Goal: Transaction & Acquisition: Obtain resource

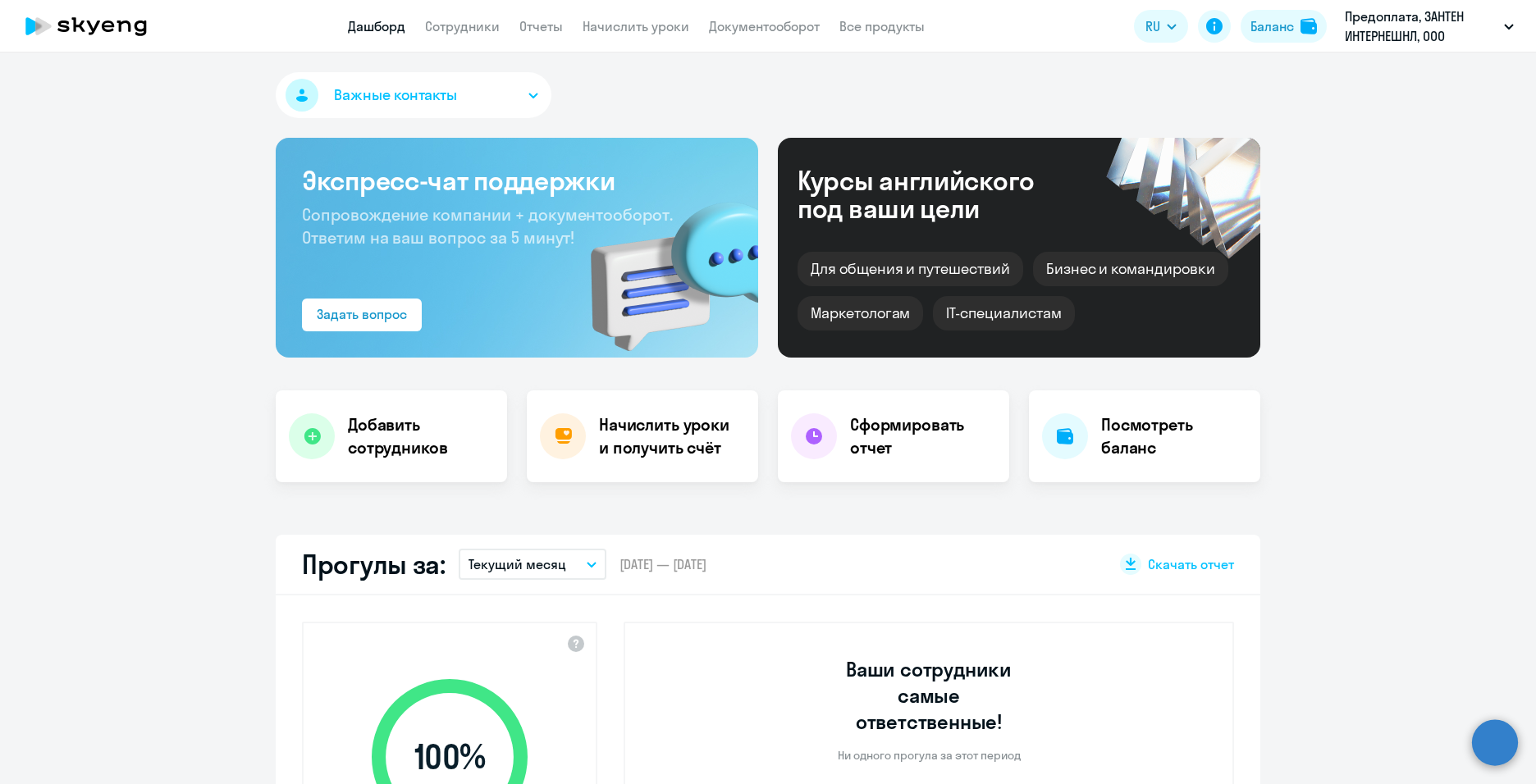
select select "30"
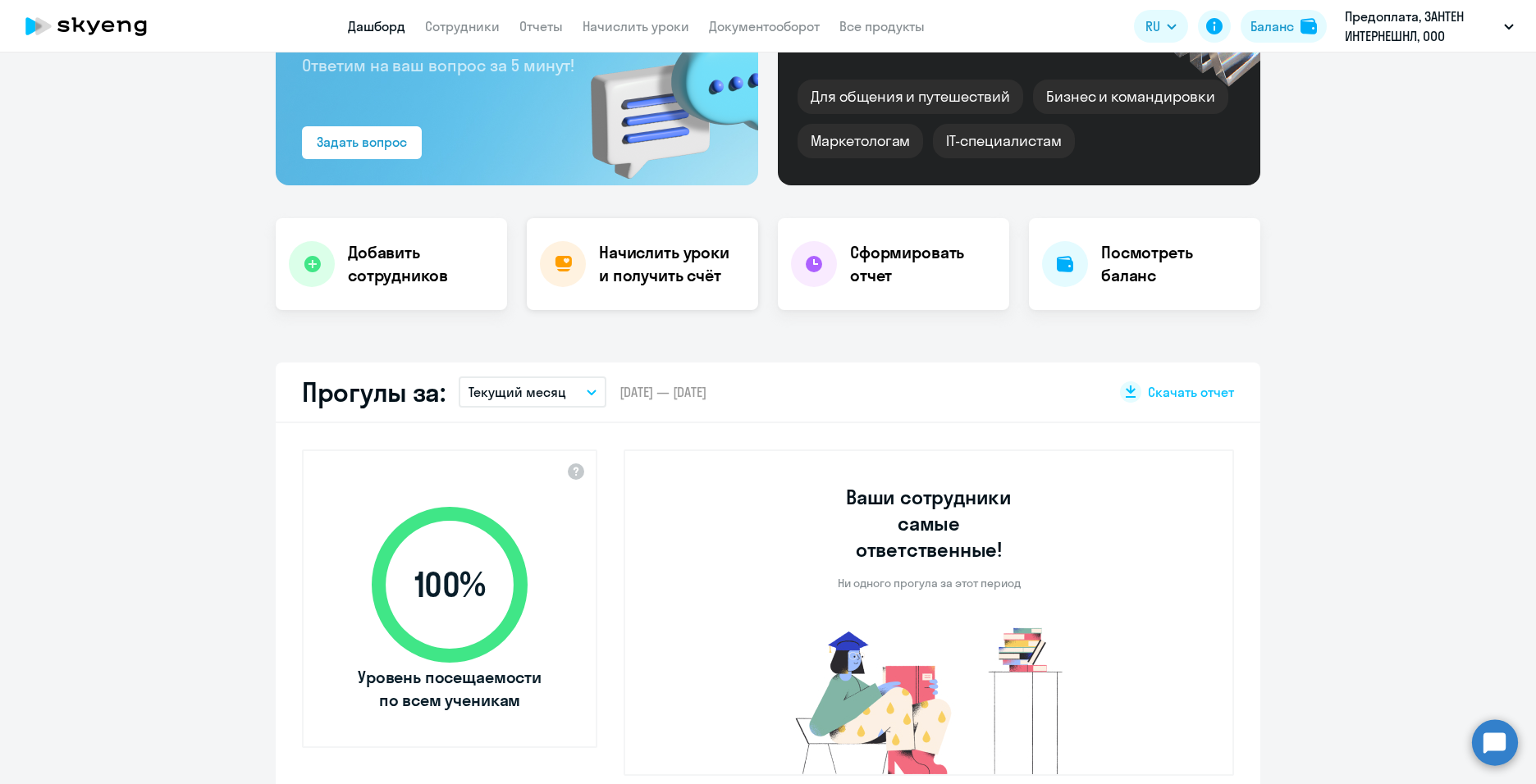
scroll to position [164, 0]
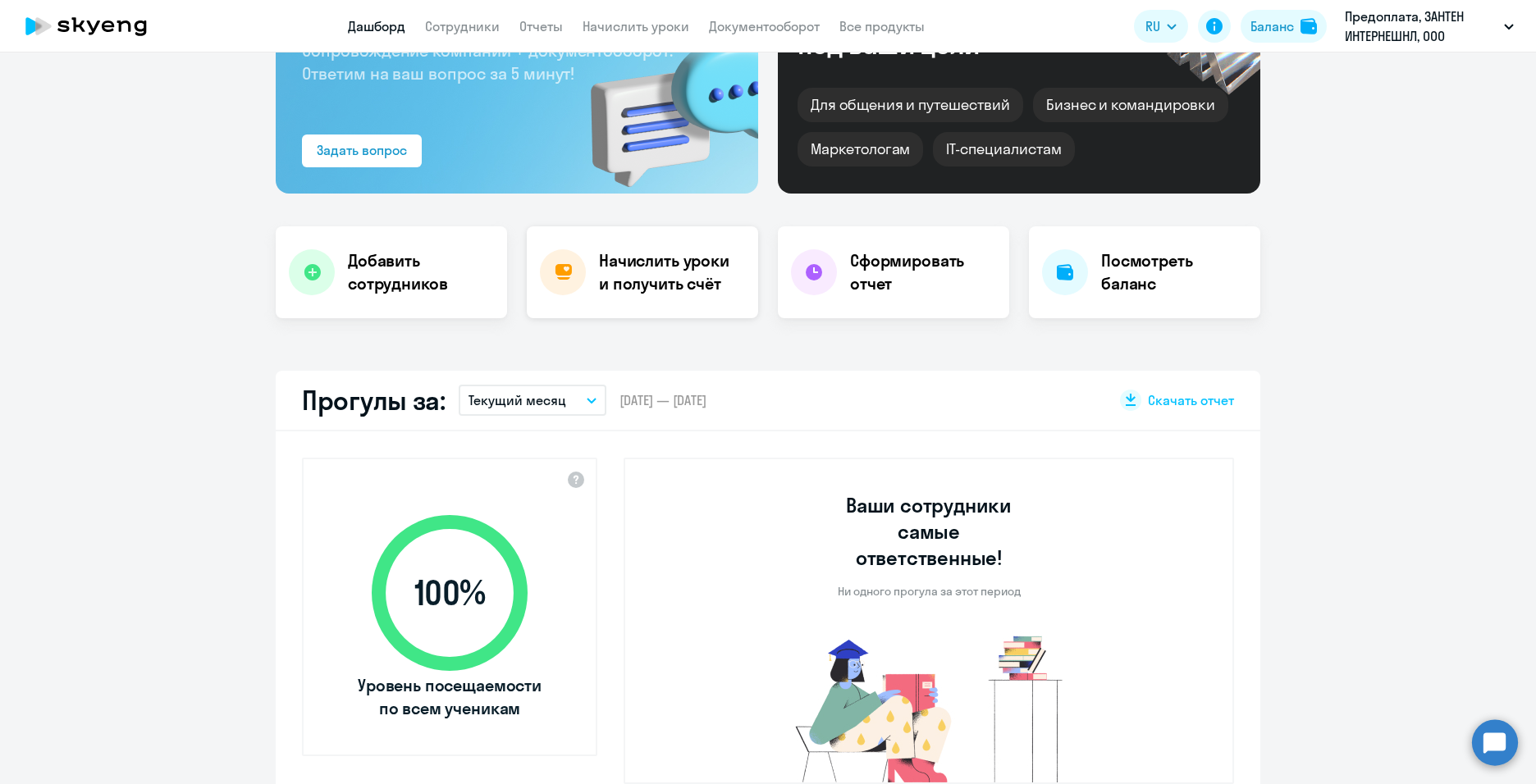
click at [670, 276] on h4 "Начислить уроки и получить счёт" at bounding box center [670, 272] width 142 height 46
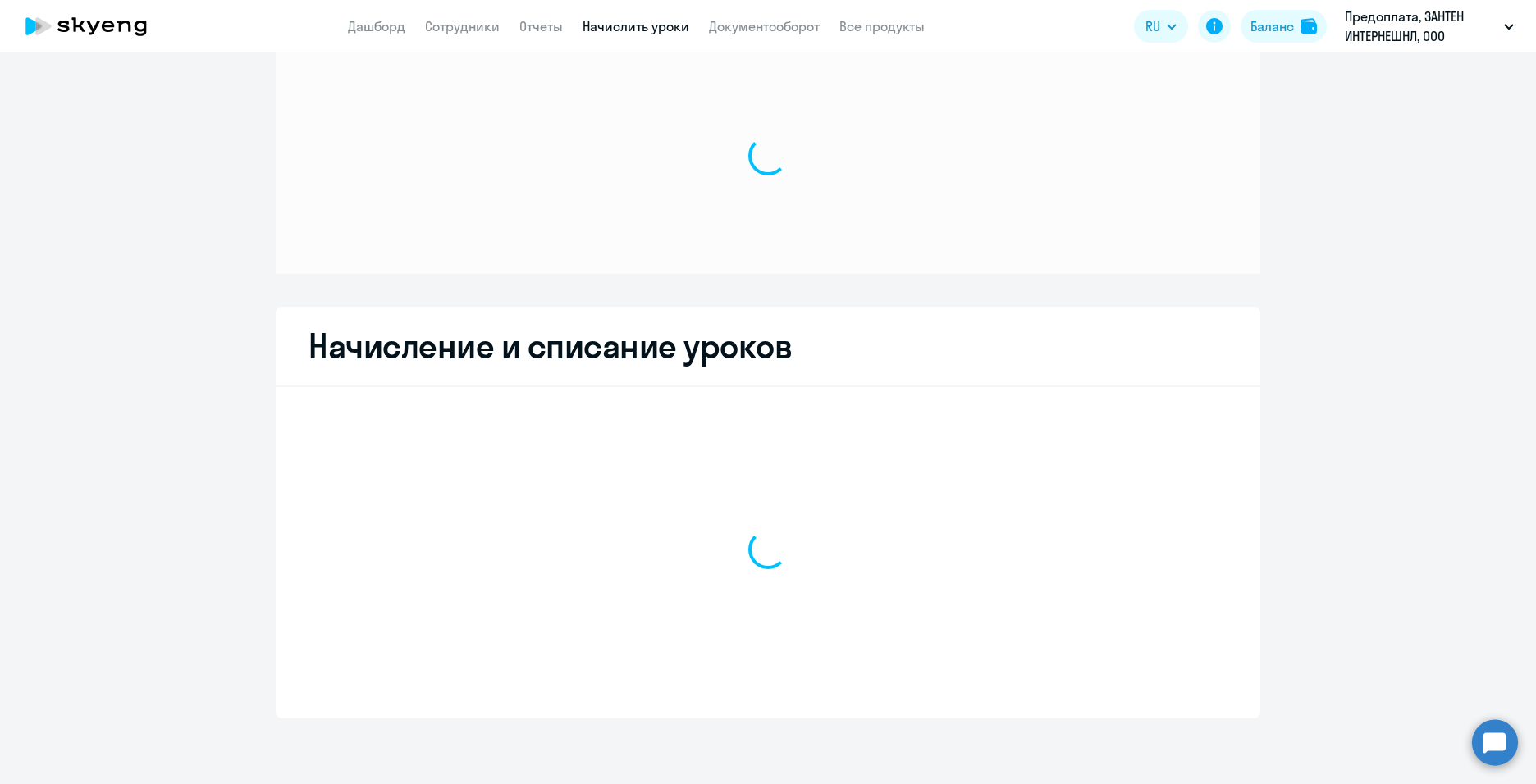
scroll to position [39, 0]
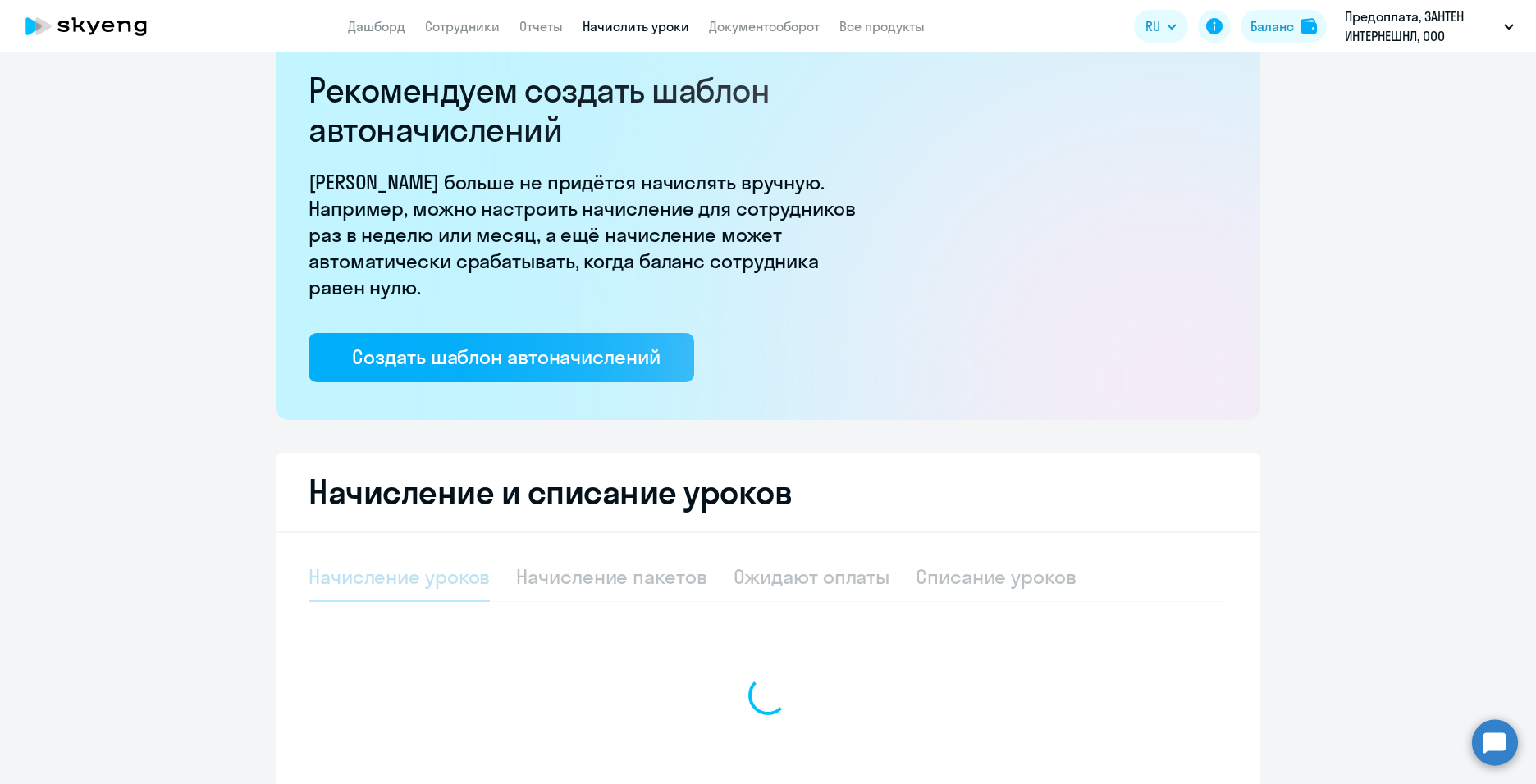
select select "10"
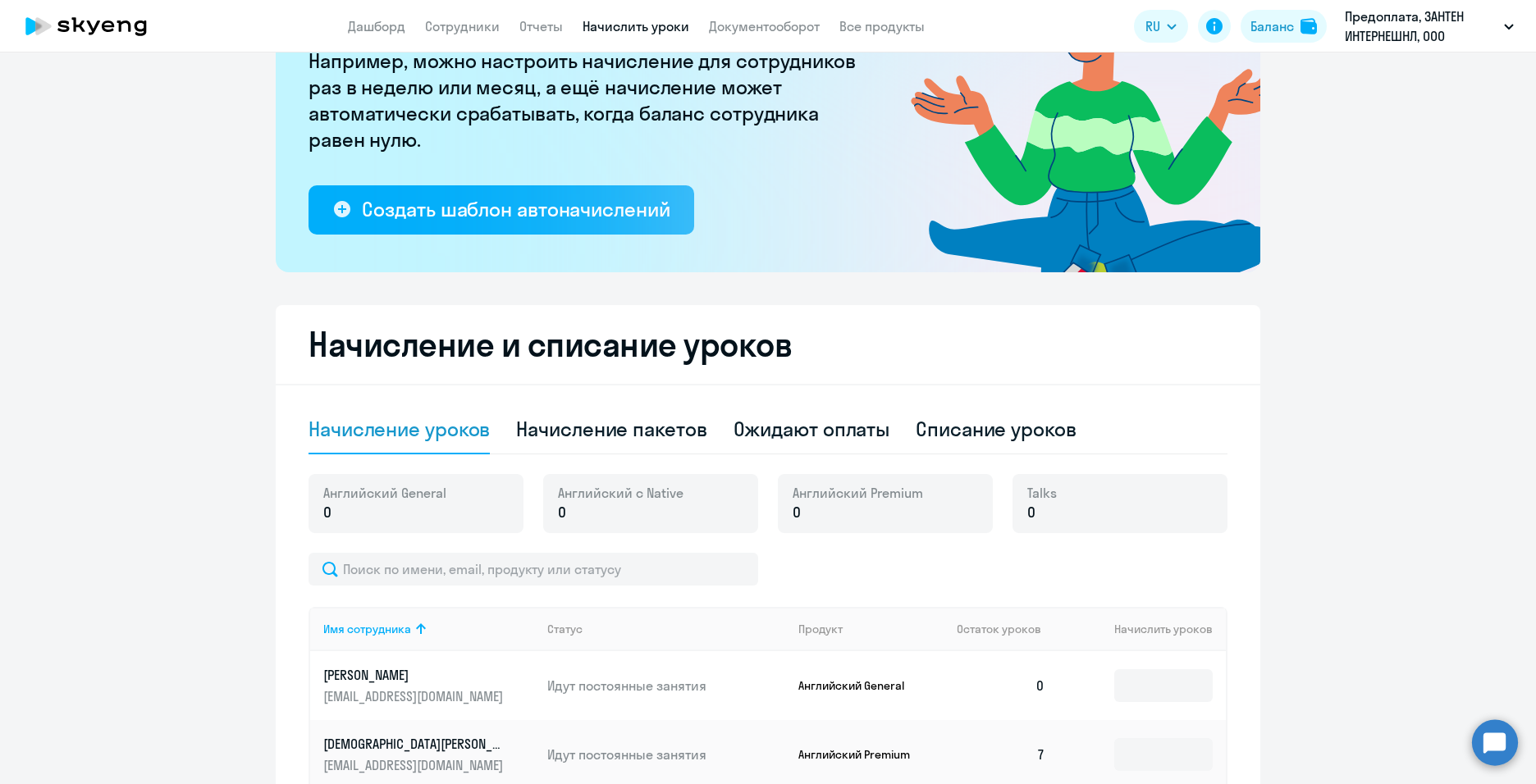
scroll to position [393, 0]
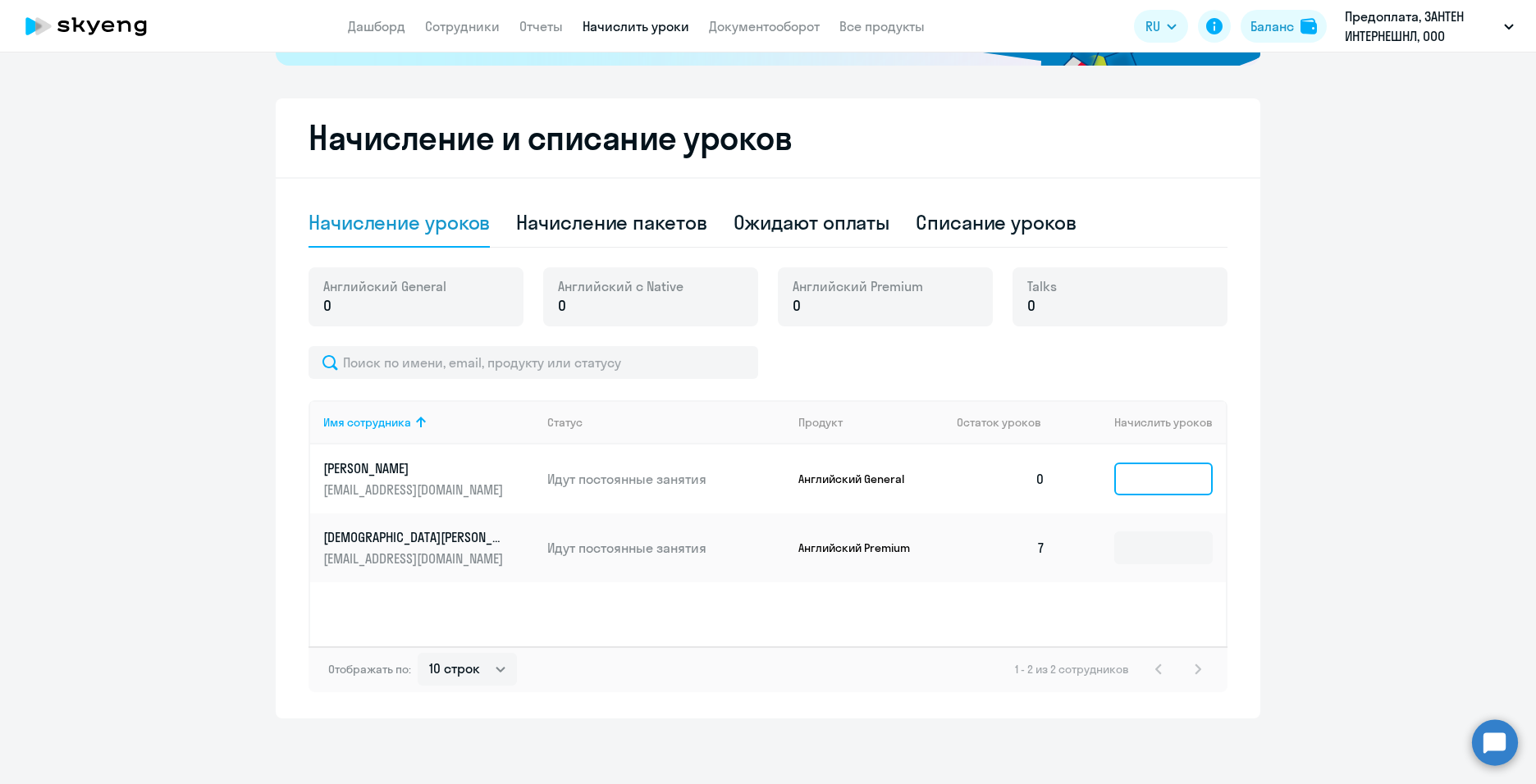
click at [1185, 476] on input at bounding box center [1163, 478] width 98 height 32
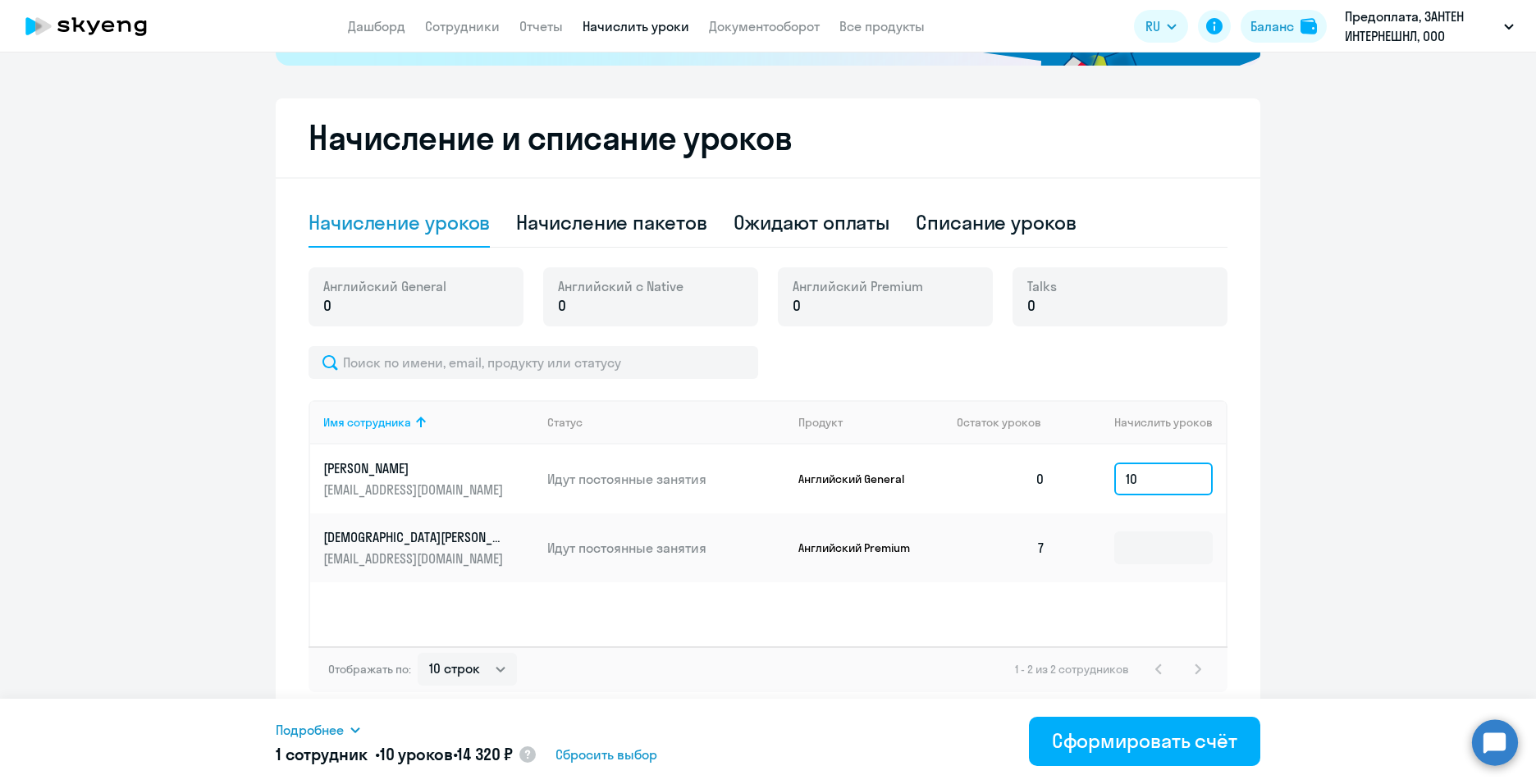
drag, startPoint x: 1153, startPoint y: 482, endPoint x: 1077, endPoint y: 483, distance: 76.0
click at [1077, 483] on td "10" at bounding box center [1141, 479] width 167 height 69
click at [1142, 481] on input "10" at bounding box center [1163, 478] width 98 height 32
drag, startPoint x: 1147, startPoint y: 483, endPoint x: 1068, endPoint y: 477, distance: 79.2
click at [1070, 487] on td "10" at bounding box center [1141, 479] width 167 height 69
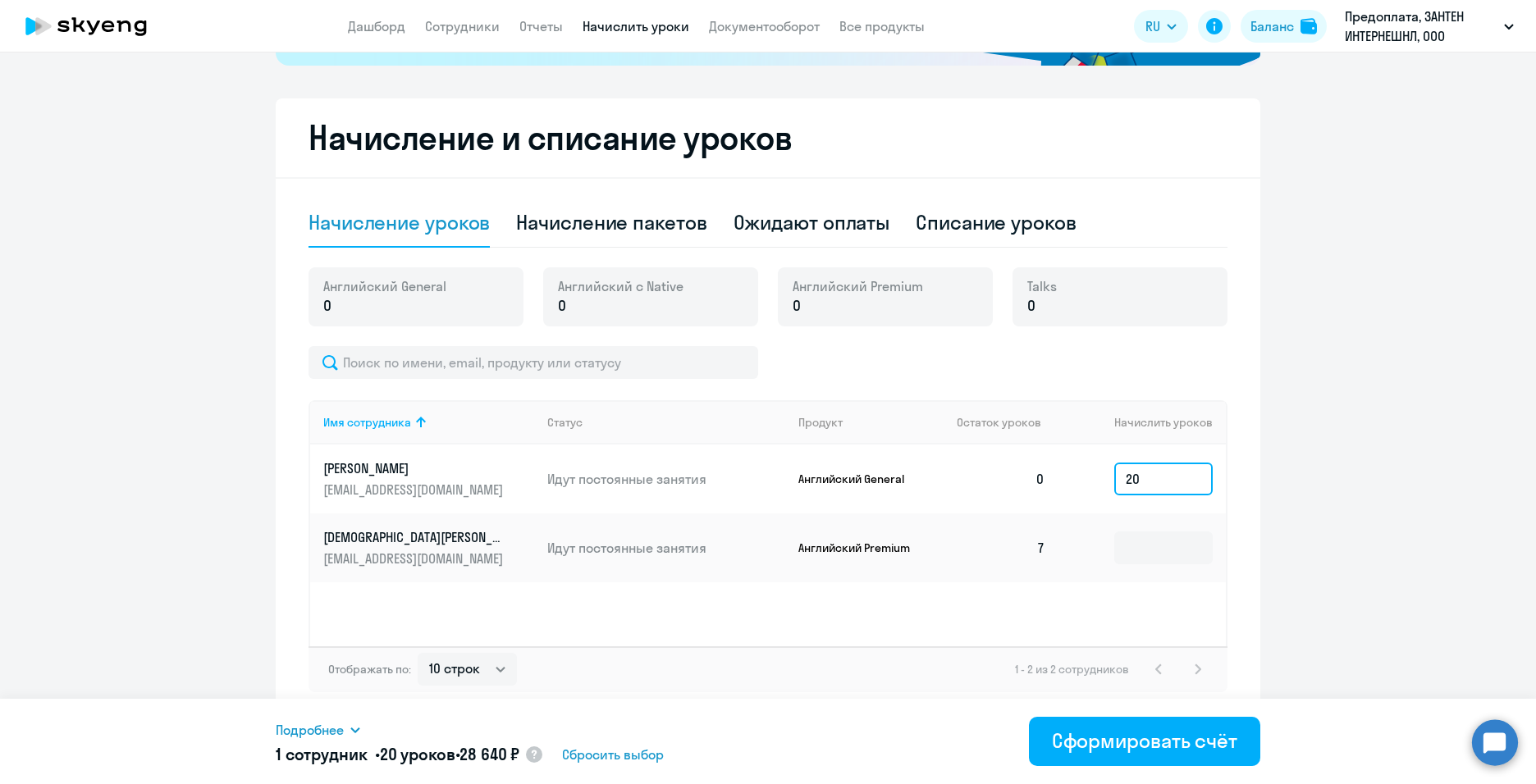
click at [1155, 478] on input "20" at bounding box center [1163, 478] width 98 height 32
click at [1163, 480] on input "20" at bounding box center [1163, 478] width 98 height 32
type input "20"
click at [984, 490] on td "0" at bounding box center [1001, 479] width 115 height 69
click at [1163, 477] on input "20" at bounding box center [1163, 478] width 98 height 32
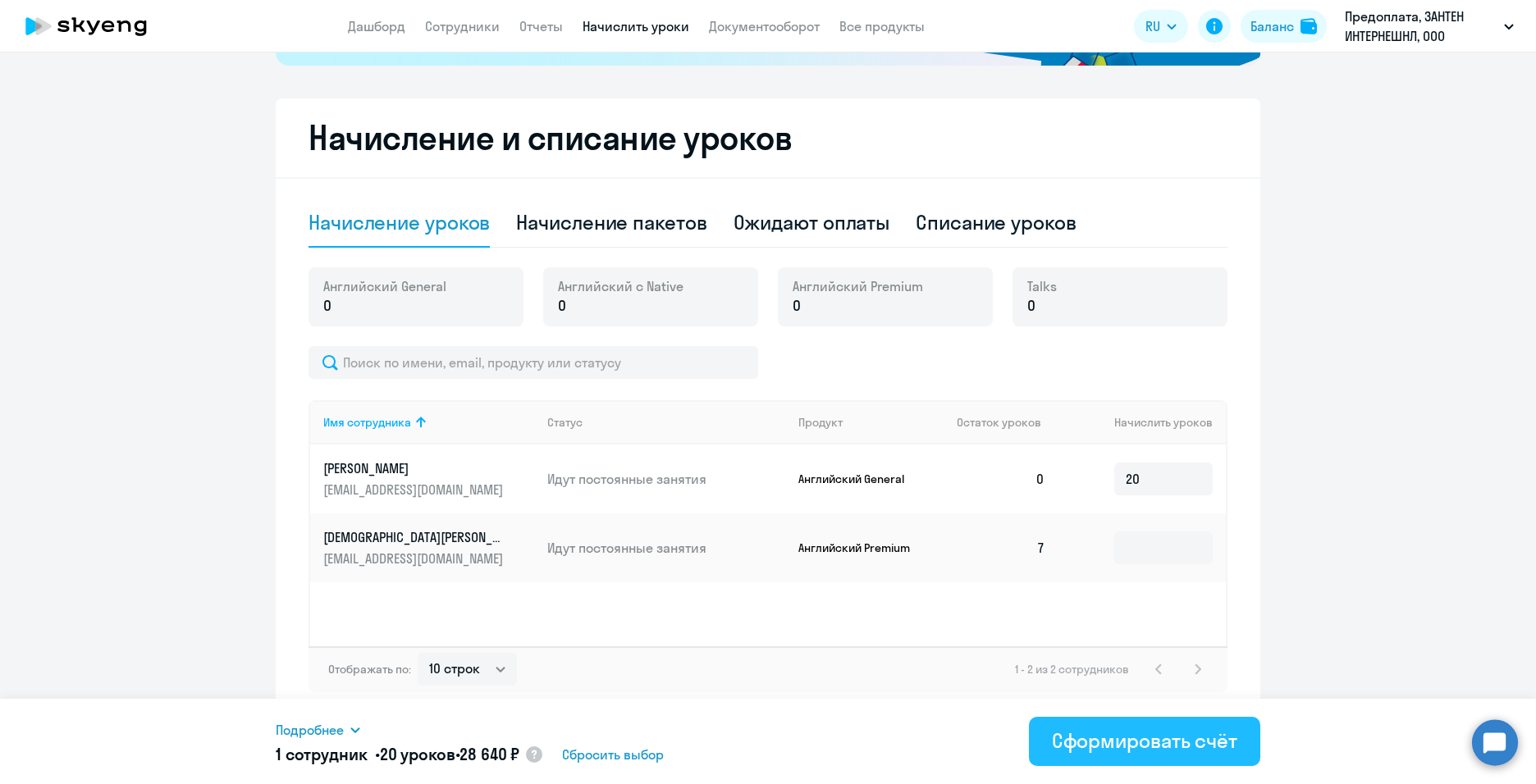
click at [1148, 743] on div "Сформировать счёт" at bounding box center [1144, 740] width 185 height 26
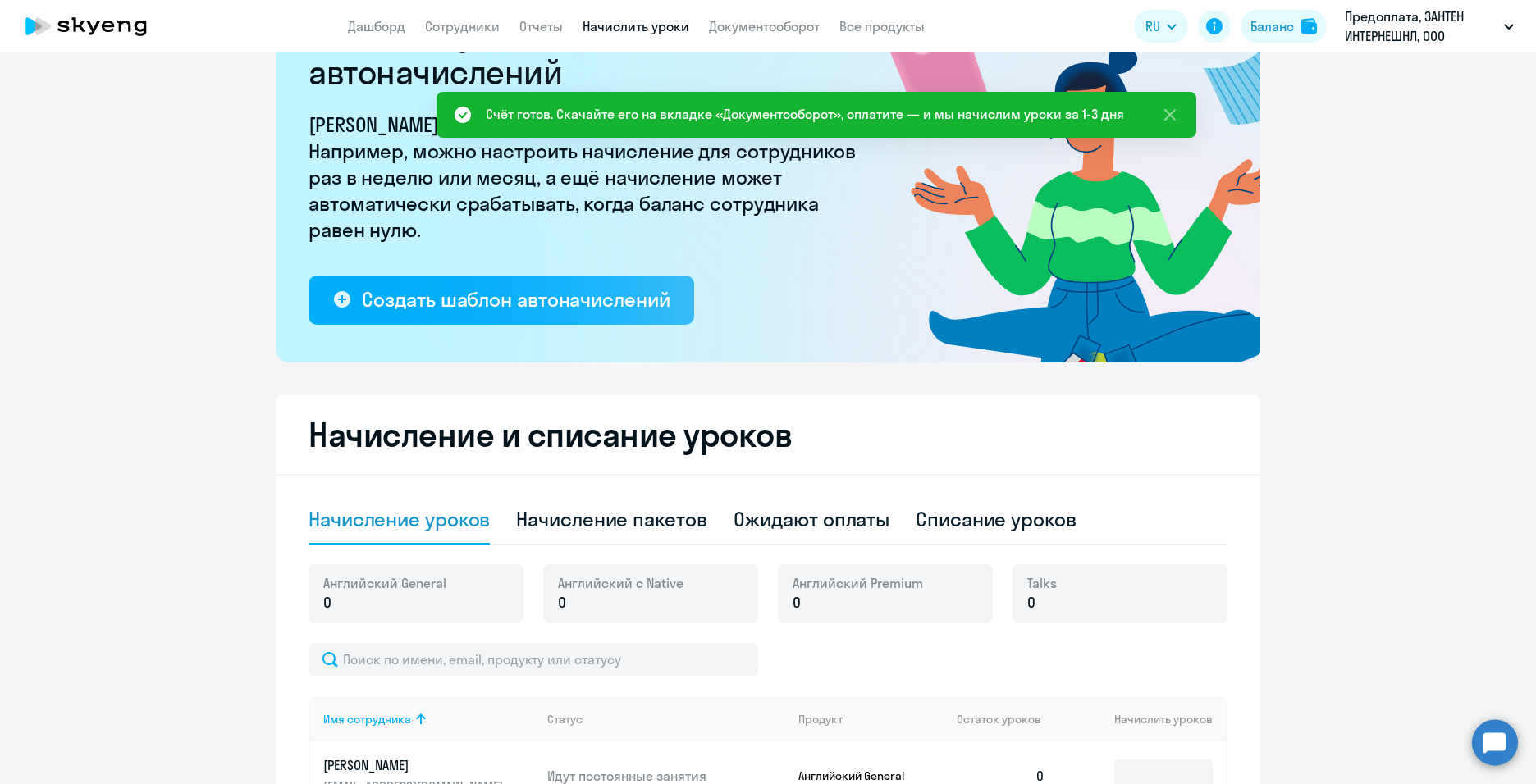
scroll to position [328, 0]
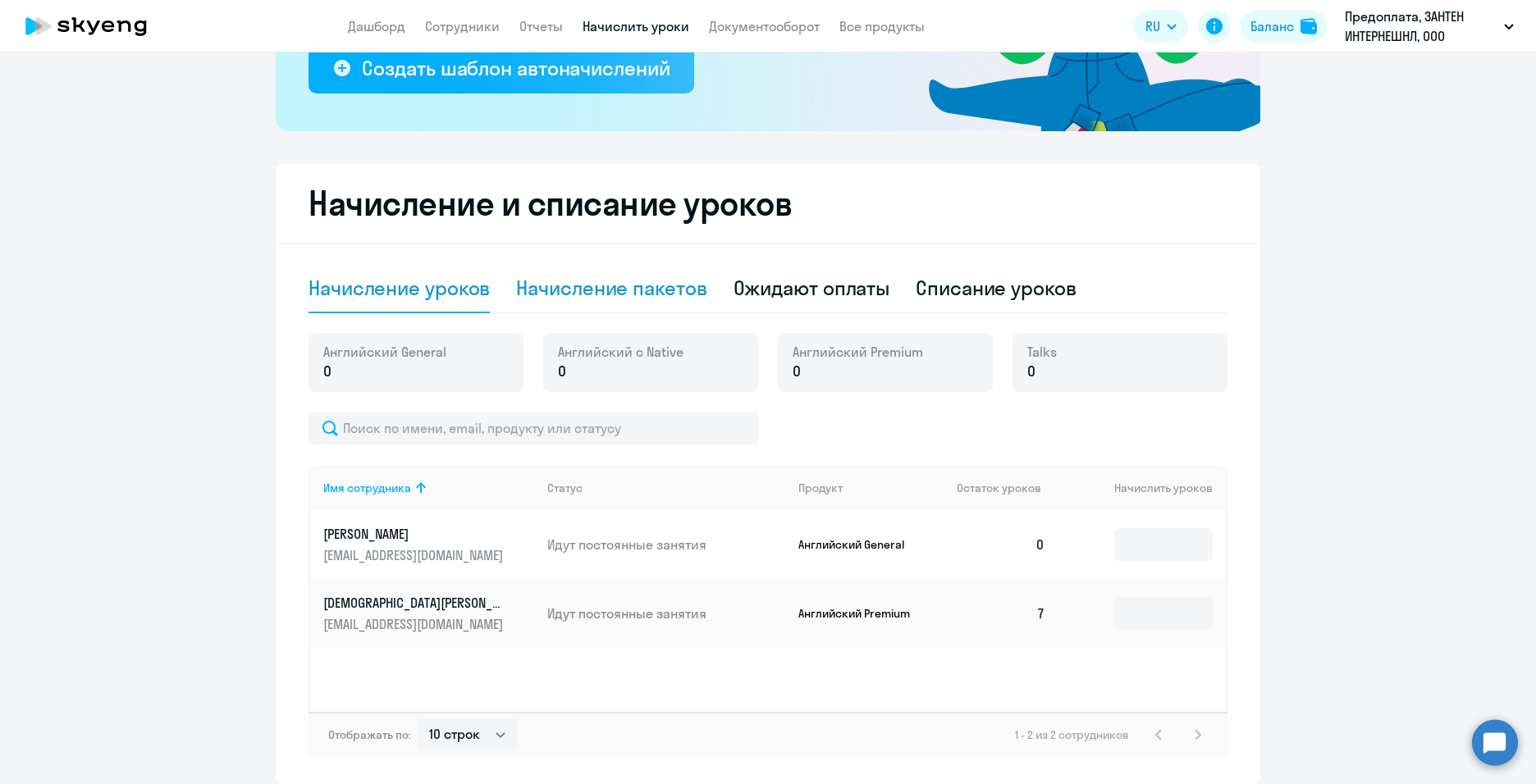
click at [651, 286] on div "Начисление пакетов" at bounding box center [610, 287] width 190 height 26
select select "10"
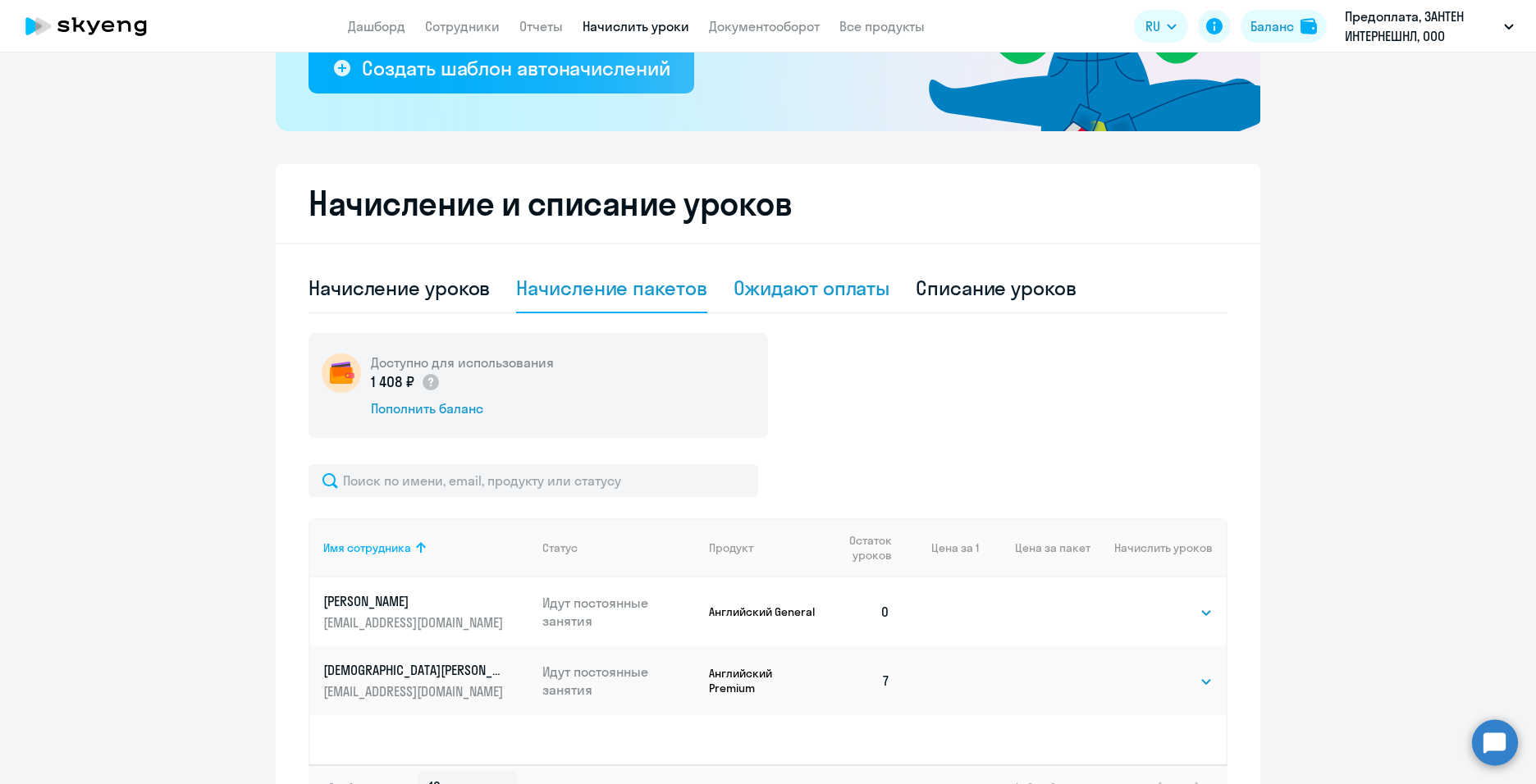
click at [799, 289] on div "Ожидают оплаты" at bounding box center [812, 287] width 157 height 26
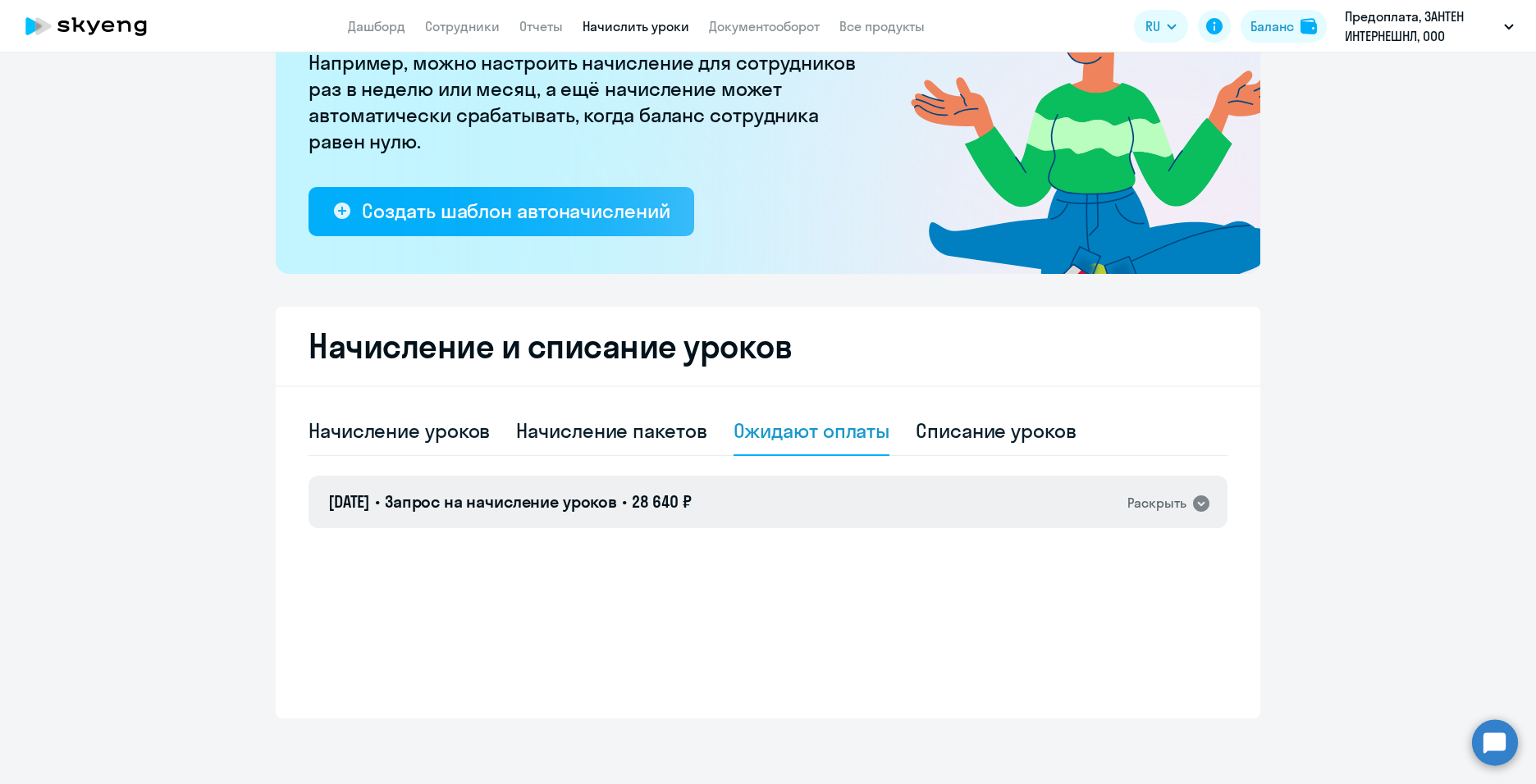
click at [629, 516] on div "26.09.2025 • Запрос на начисление уроков • 28 640 ₽ Раскрыть" at bounding box center [768, 501] width 919 height 53
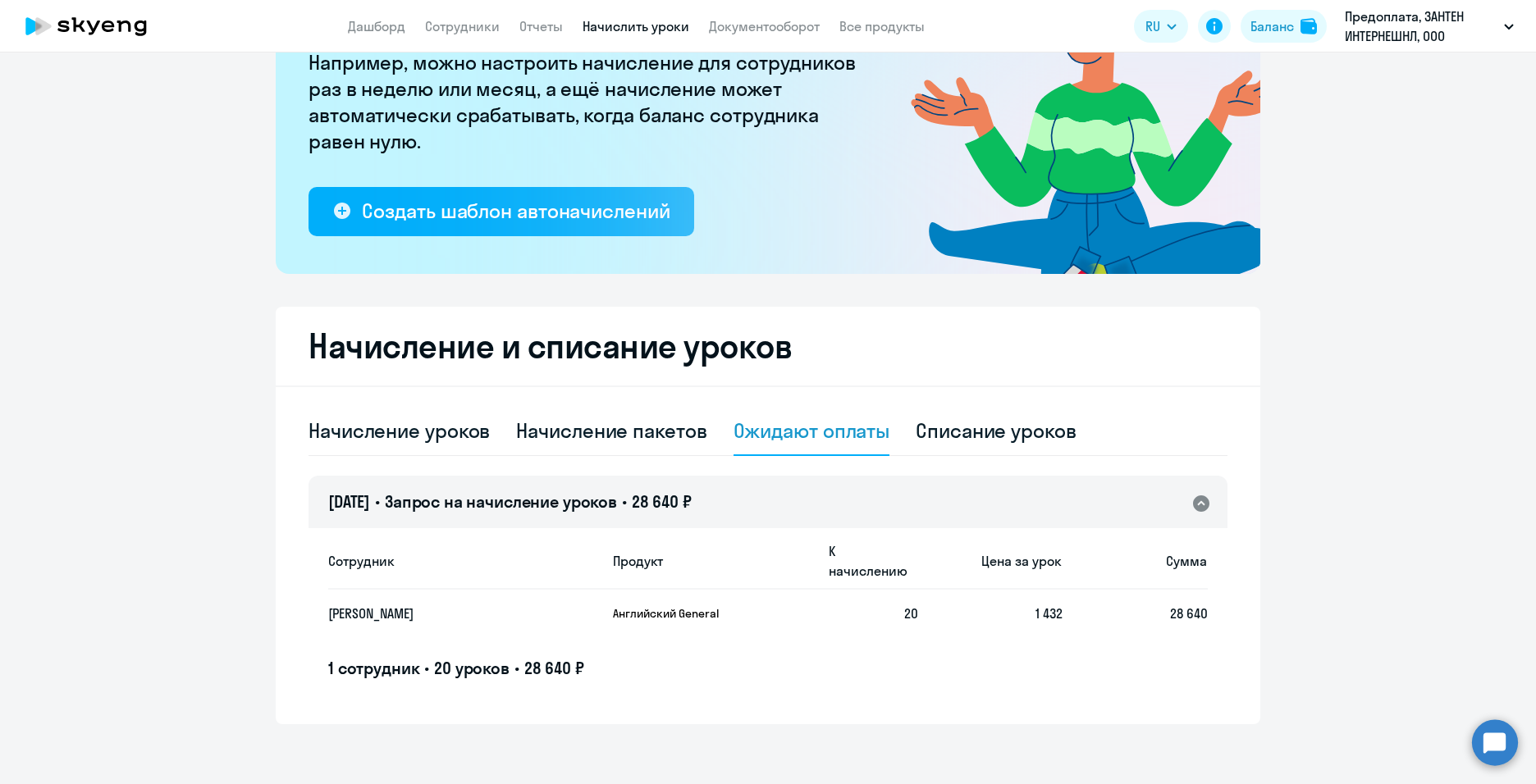
click at [861, 445] on div "Ожидают оплаты" at bounding box center [812, 432] width 157 height 50
click at [854, 434] on div "Ожидают оплаты" at bounding box center [812, 430] width 157 height 26
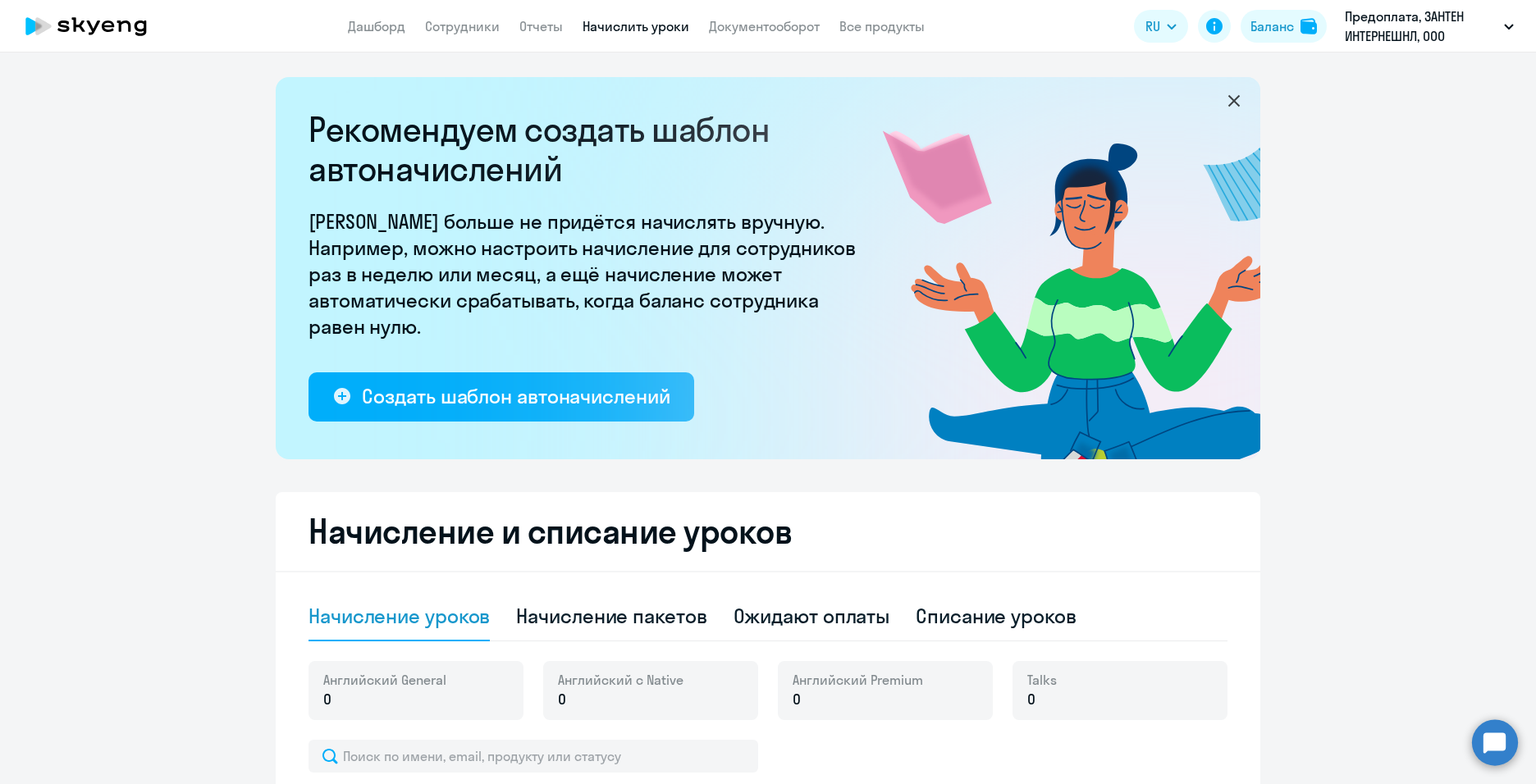
select select "10"
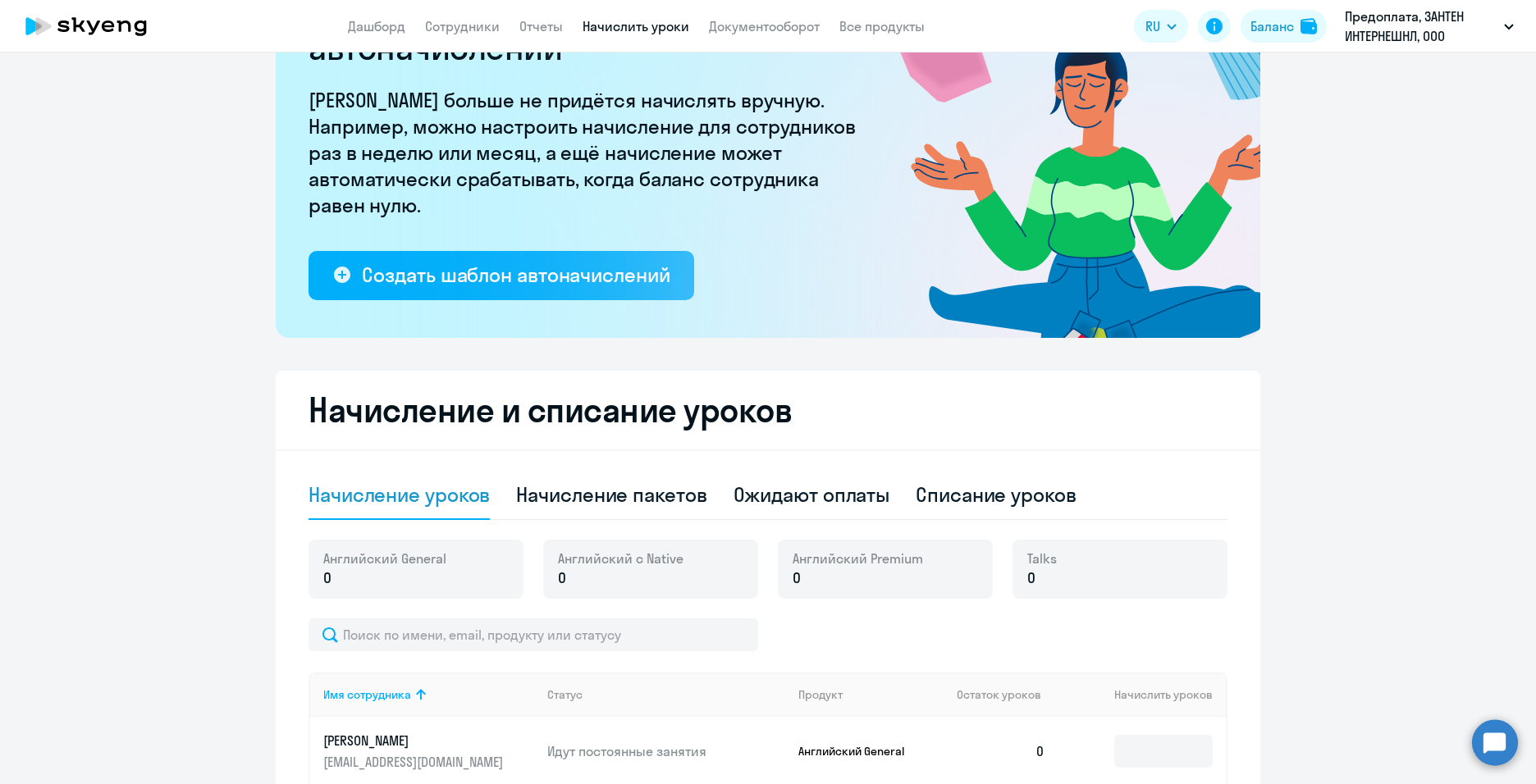
scroll to position [393, 0]
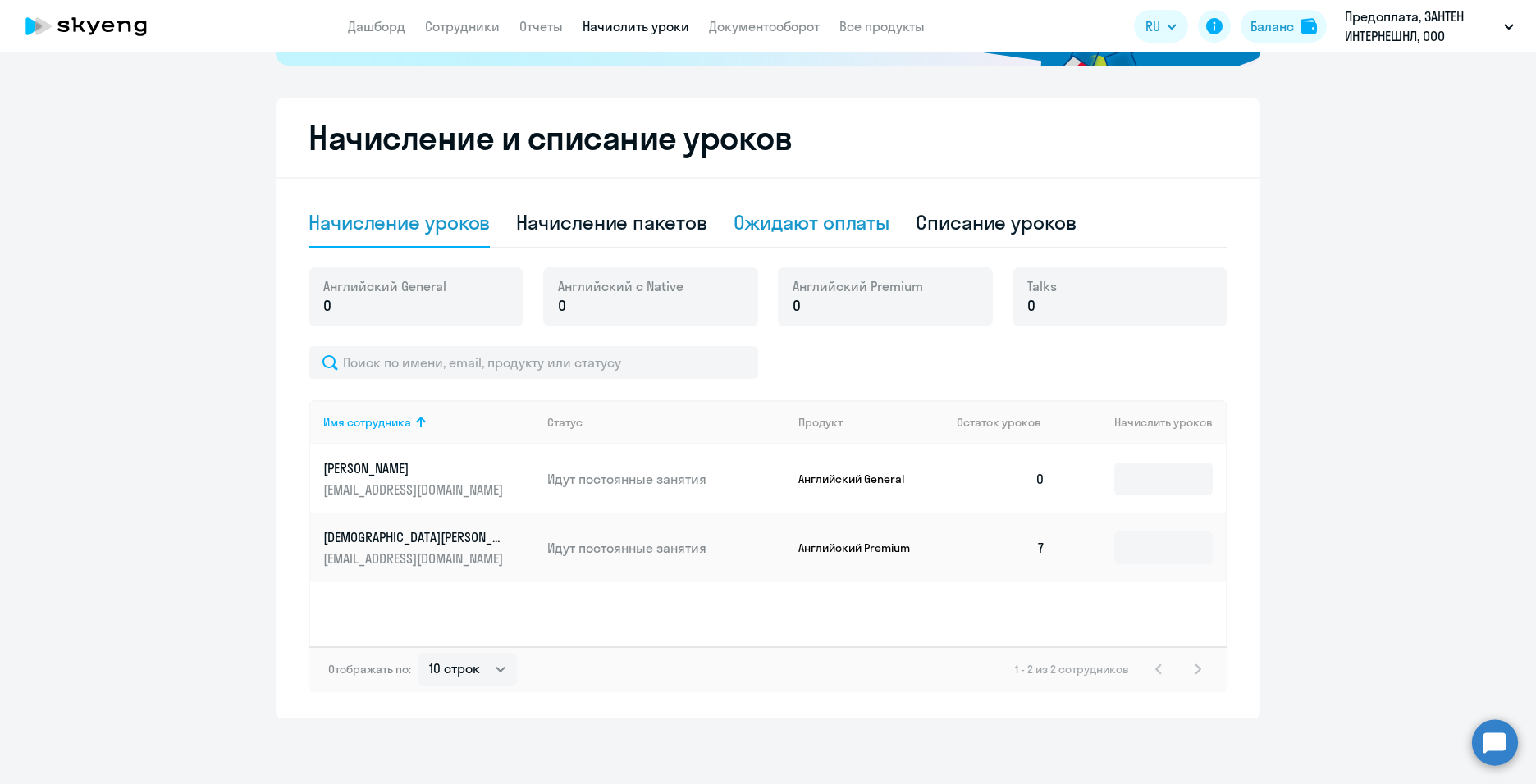
click at [816, 220] on div "Ожидают оплаты" at bounding box center [812, 222] width 157 height 26
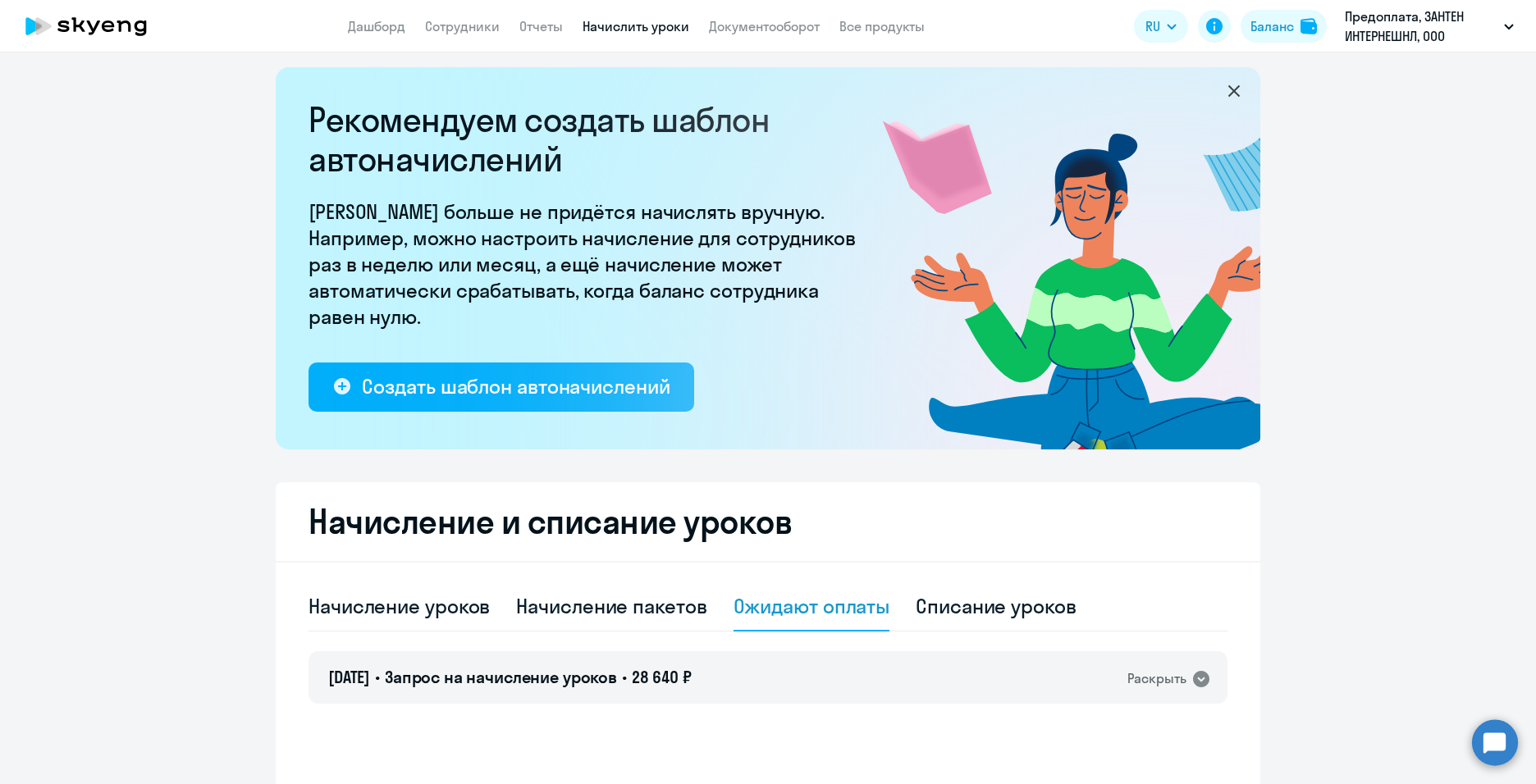
scroll to position [0, 0]
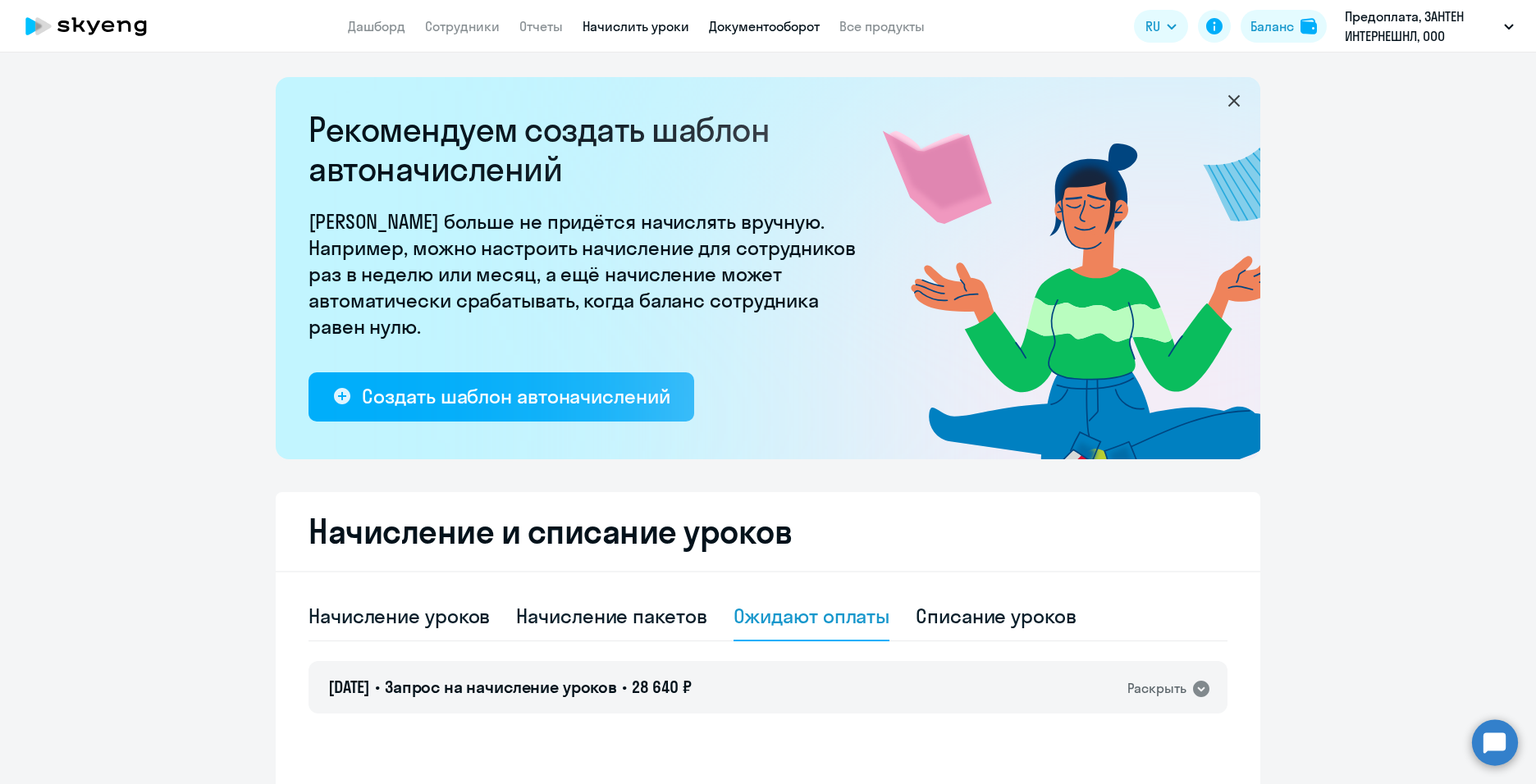
click at [759, 31] on link "Документооборот" at bounding box center [764, 26] width 111 height 16
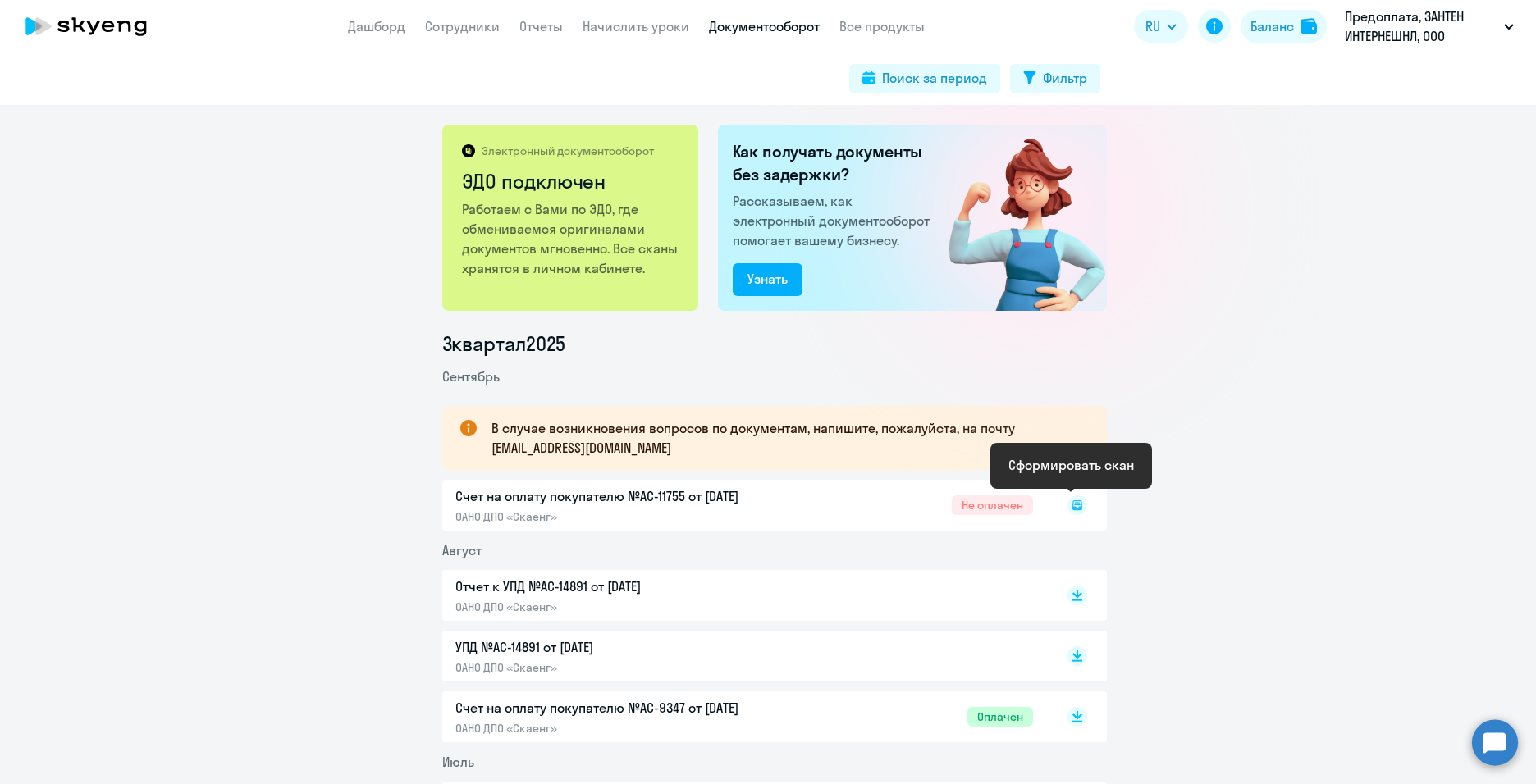
click at [1076, 504] on rect at bounding box center [1077, 505] width 20 height 20
click at [1074, 504] on rect at bounding box center [1077, 505] width 20 height 20
click at [706, 498] on div "Счет на оплату покупателю №AC-11755 от [DATE] ОАНО ДПО «Скаенг» Не оплачен" at bounding box center [775, 504] width 665 height 51
drag, startPoint x: 1002, startPoint y: 491, endPoint x: 1003, endPoint y: 503, distance: 12.0
click at [1003, 495] on div "Счет на оплату покупателю №AC-11755 от [DATE] ОАНО ДПО «Скаенг» Не оплачен" at bounding box center [775, 504] width 665 height 51
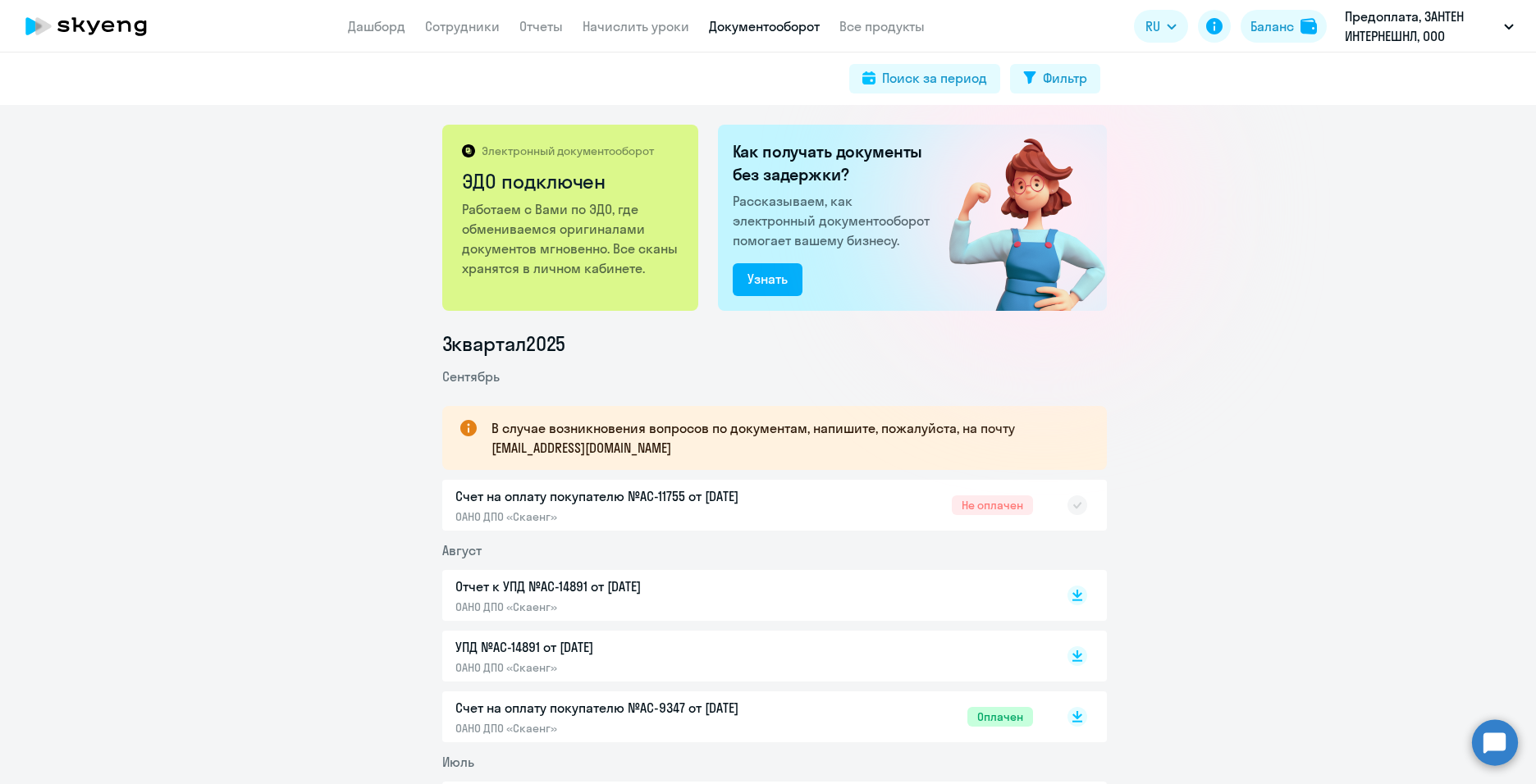
drag, startPoint x: 1003, startPoint y: 504, endPoint x: 1012, endPoint y: 506, distance: 9.2
click at [1007, 506] on div "Счет на оплату покупателю №AC-11755 от [DATE] ОАНО ДПО «Скаенг» Не оплачен" at bounding box center [775, 504] width 665 height 51
click at [1067, 510] on rect at bounding box center [1077, 505] width 20 height 20
click at [1071, 511] on rect at bounding box center [1077, 505] width 20 height 20
click at [1076, 469] on div "В случае возникновения вопросов по документам, напишите, пожалуйста, на почту […" at bounding box center [775, 437] width 665 height 64
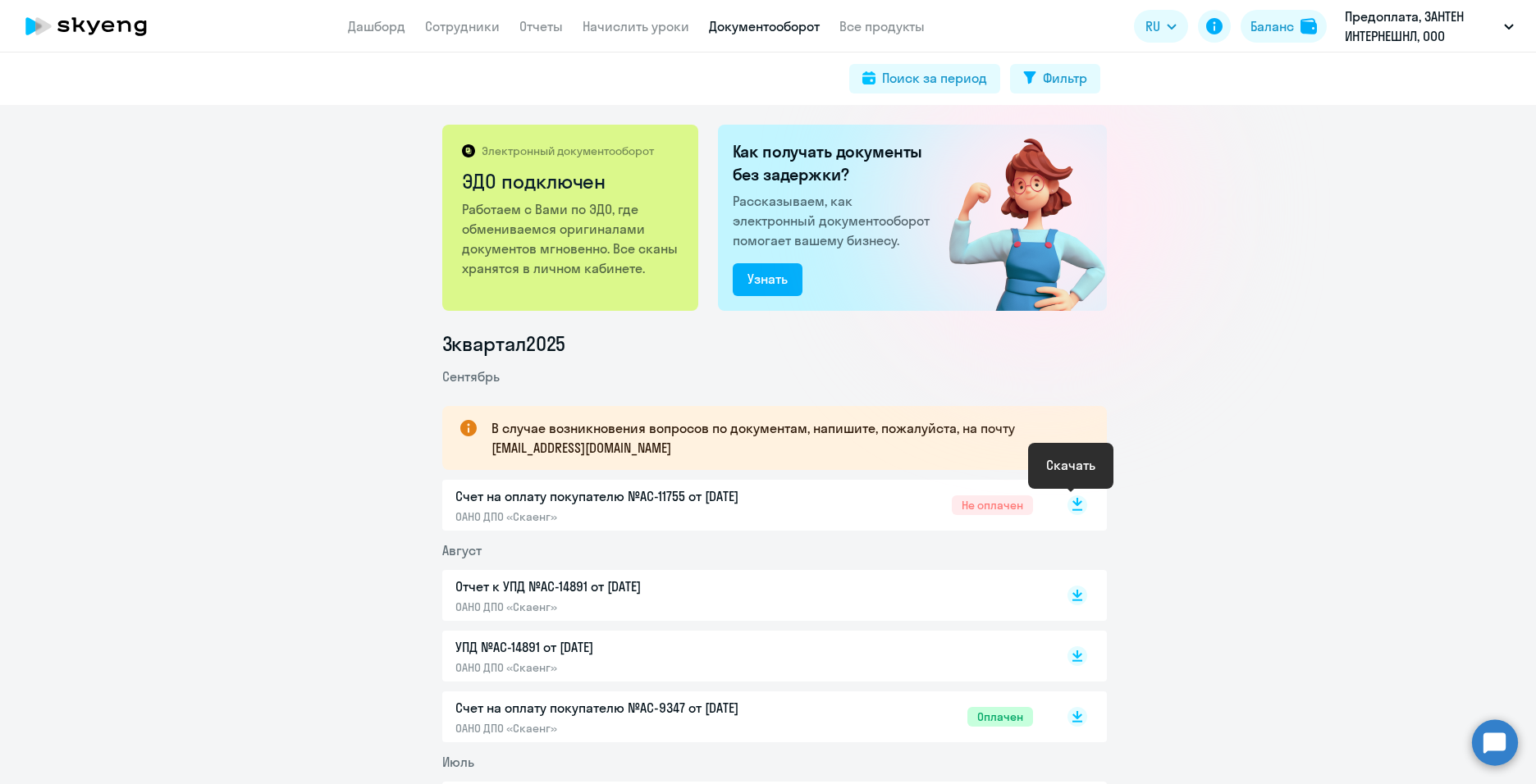
click at [1073, 510] on icon at bounding box center [1077, 510] width 10 height 2
